Goal: Share content

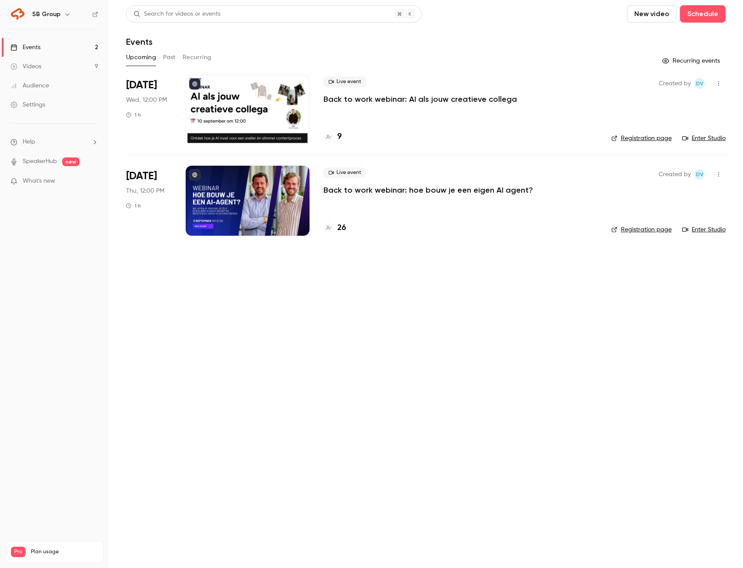
click at [358, 191] on p "Back to work webinar: hoe bouw je een eigen AI agent?" at bounding box center [428, 190] width 210 height 10
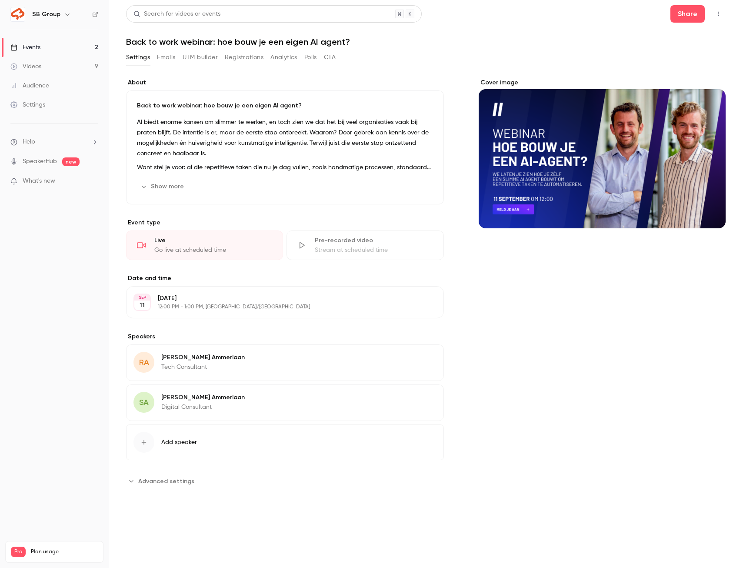
click at [230, 57] on button "Registrations" at bounding box center [244, 57] width 39 height 14
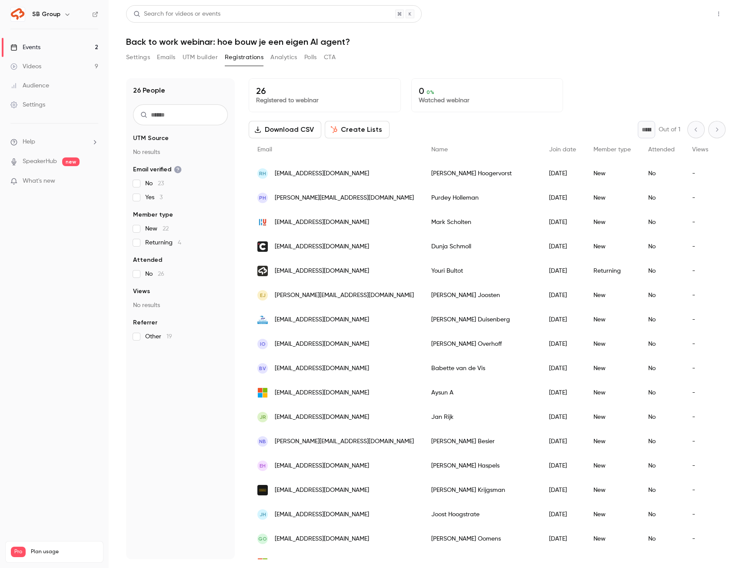
click at [692, 7] on button "Share" at bounding box center [687, 13] width 34 height 17
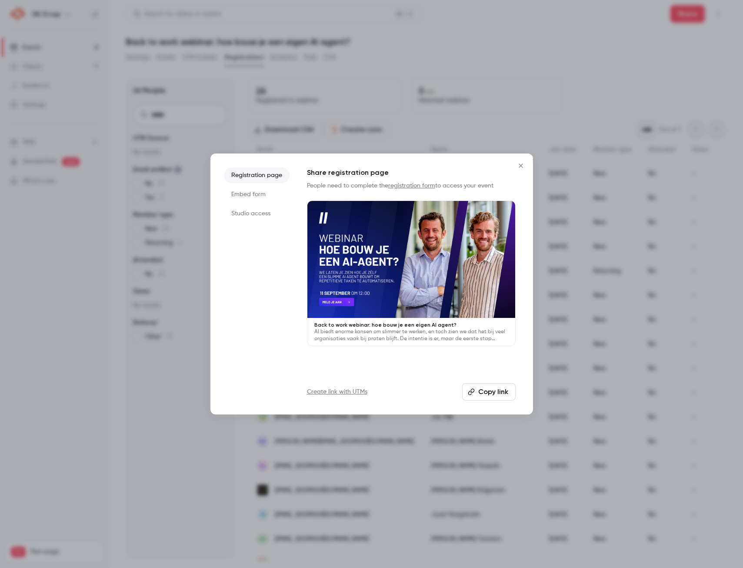
click at [483, 389] on button "Copy link" at bounding box center [488, 391] width 53 height 17
click at [520, 166] on icon "Close" at bounding box center [521, 165] width 4 height 4
